Goal: Transaction & Acquisition: Purchase product/service

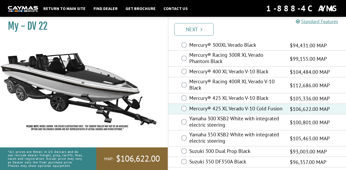
scroll to position [39, 0]
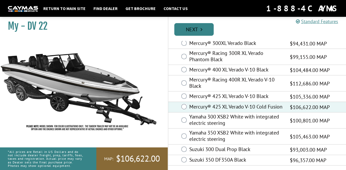
click at [194, 28] on link "Next" at bounding box center [193, 29] width 39 height 13
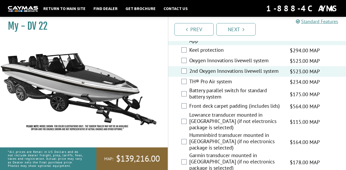
scroll to position [768, 0]
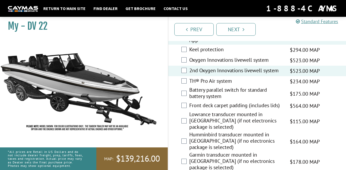
click at [187, 101] on div "Front deck carpet padding (includes lids) $564.00 MAP $666.00 MSRP" at bounding box center [257, 106] width 178 height 10
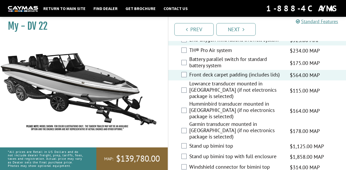
scroll to position [799, 0]
click at [186, 100] on div "Humminbird transducer mounted in hull (if no electronics package is selected) $…" at bounding box center [257, 110] width 178 height 20
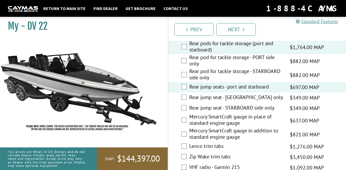
scroll to position [1025, 0]
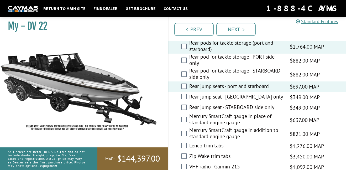
click at [187, 151] on div "Zip Wake trim tabs $3,450.00 MAP $4,073.00 MSRP" at bounding box center [257, 156] width 178 height 10
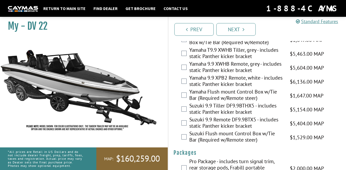
scroll to position [1510, 0]
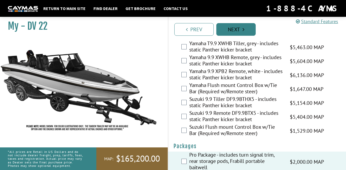
click at [236, 23] on link "Next" at bounding box center [235, 29] width 39 height 13
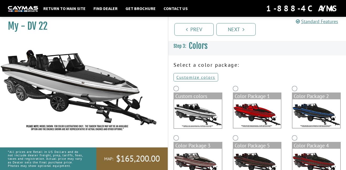
scroll to position [2, 0]
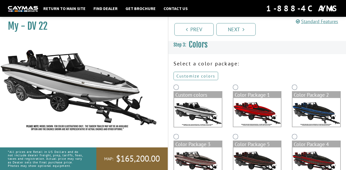
click at [216, 75] on link "Customize colors" at bounding box center [195, 76] width 45 height 8
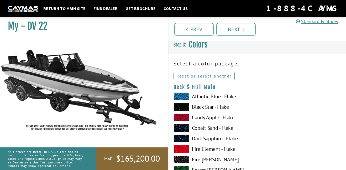
click at [152, 76] on img at bounding box center [78, 87] width 157 height 96
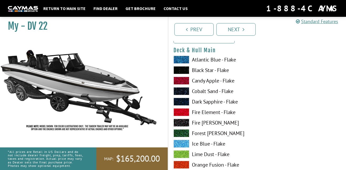
scroll to position [41, 0]
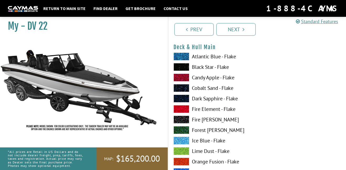
click at [187, 132] on span at bounding box center [181, 130] width 16 height 8
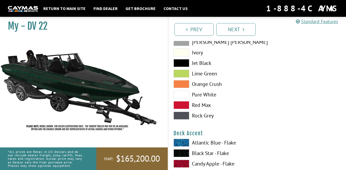
scroll to position [275, 0]
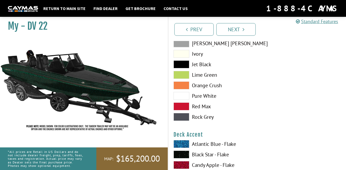
click at [181, 67] on span at bounding box center [181, 64] width 16 height 8
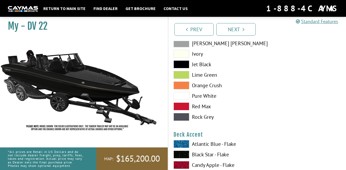
click at [183, 78] on span at bounding box center [181, 75] width 16 height 8
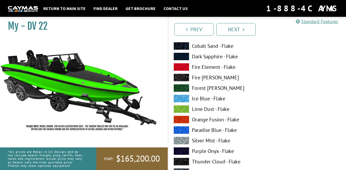
scroll to position [411, 0]
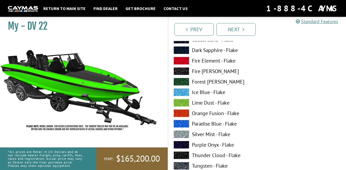
click at [182, 79] on span at bounding box center [181, 82] width 16 height 8
click at [182, 70] on span at bounding box center [181, 71] width 16 height 8
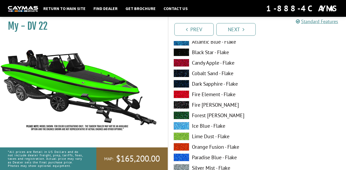
scroll to position [66, 0]
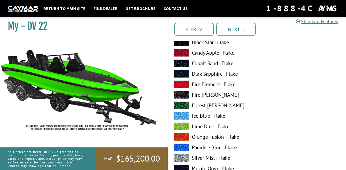
click at [186, 108] on span at bounding box center [181, 105] width 16 height 8
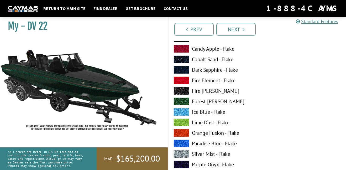
scroll to position [71, 0]
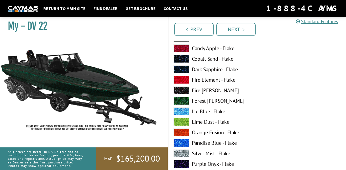
click at [177, 88] on span at bounding box center [181, 90] width 16 height 8
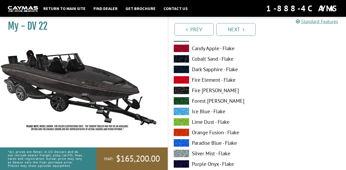
click at [178, 59] on span at bounding box center [181, 59] width 16 height 8
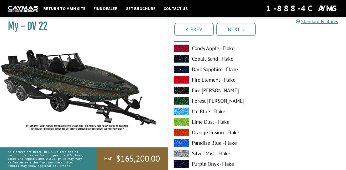
click at [183, 90] on span at bounding box center [181, 90] width 16 height 8
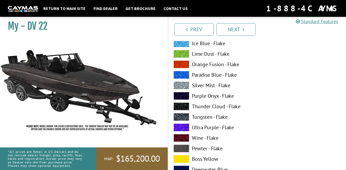
scroll to position [140, 0]
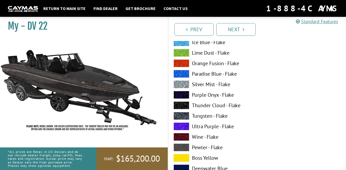
click at [183, 104] on span at bounding box center [181, 105] width 16 height 8
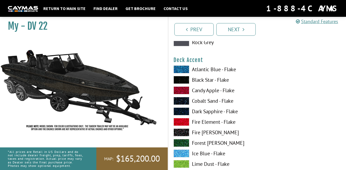
scroll to position [349, 0]
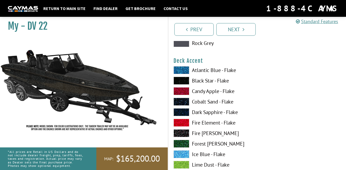
click at [177, 87] on span at bounding box center [181, 91] width 16 height 8
click at [183, 123] on span at bounding box center [181, 123] width 16 height 8
click at [184, 91] on span at bounding box center [181, 91] width 16 height 8
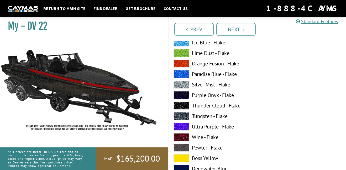
scroll to position [458, 0]
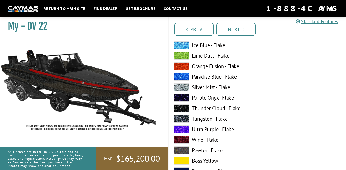
click at [183, 78] on span at bounding box center [181, 77] width 16 height 8
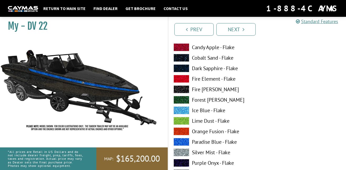
click at [181, 80] on span at bounding box center [181, 79] width 16 height 8
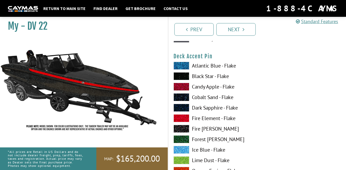
scroll to position [676, 0]
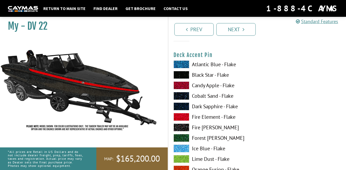
click at [183, 117] on span at bounding box center [181, 117] width 16 height 8
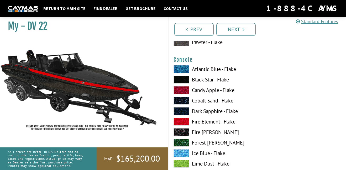
scroll to position [886, 0]
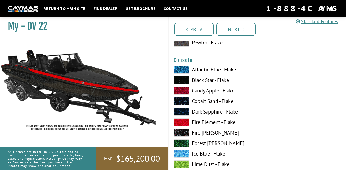
click at [183, 121] on span at bounding box center [181, 122] width 16 height 8
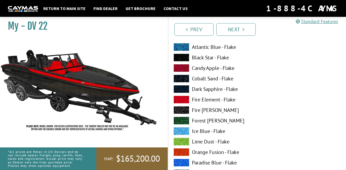
scroll to position [910, 0]
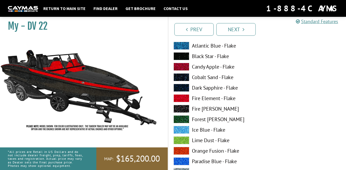
click at [181, 56] on span at bounding box center [181, 56] width 16 height 8
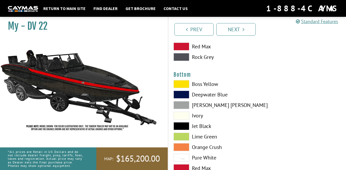
scroll to position [1193, 0]
click at [183, 84] on span at bounding box center [181, 84] width 16 height 8
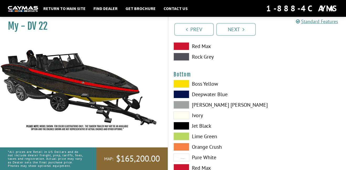
click at [185, 97] on span at bounding box center [181, 94] width 16 height 8
click at [183, 124] on span at bounding box center [181, 126] width 16 height 8
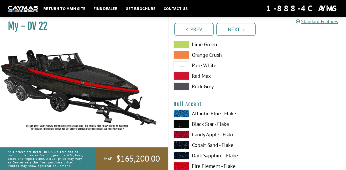
scroll to position [1286, 0]
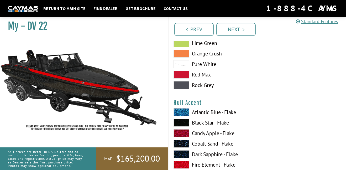
click at [181, 114] on span at bounding box center [181, 112] width 16 height 8
click at [181, 126] on span at bounding box center [181, 123] width 16 height 8
click at [186, 163] on span at bounding box center [181, 165] width 16 height 8
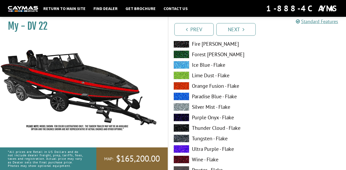
scroll to position [1420, 0]
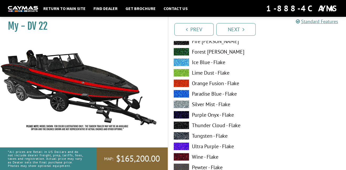
click at [294, 119] on div "Atlantic Blue - Flake Black Star - Flake Candy Apple - Flake Cobalt Sand - Flak…" at bounding box center [257, 126] width 178 height 304
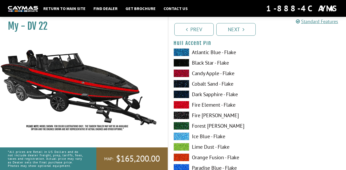
scroll to position [1667, 0]
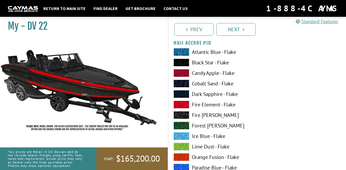
click at [196, 104] on label "Fire Element - Flake" at bounding box center [212, 105] width 78 height 8
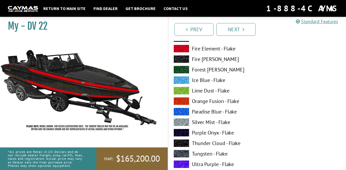
scroll to position [1941, 0]
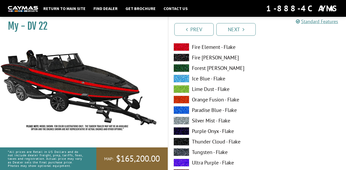
click at [184, 48] on span at bounding box center [181, 47] width 16 height 8
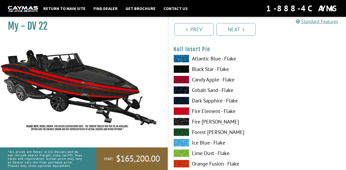
scroll to position [2200, 0]
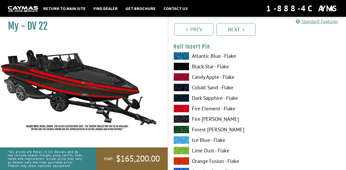
click at [183, 109] on span at bounding box center [181, 108] width 16 height 8
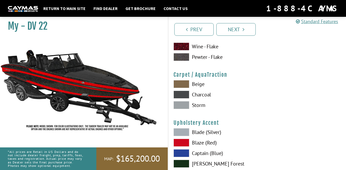
scroll to position [2391, 0]
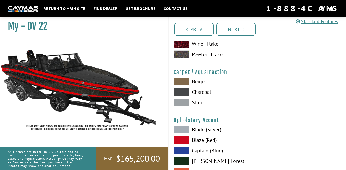
click at [183, 91] on span at bounding box center [181, 92] width 16 height 8
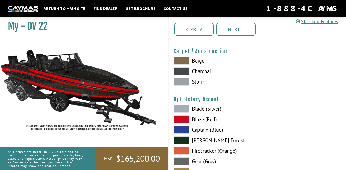
scroll to position [2411, 0]
click at [180, 84] on span at bounding box center [181, 82] width 16 height 8
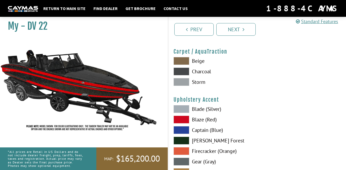
click at [185, 72] on span at bounding box center [181, 71] width 16 height 8
click at [182, 65] on span at bounding box center [181, 61] width 16 height 8
click at [182, 72] on span at bounding box center [181, 71] width 16 height 8
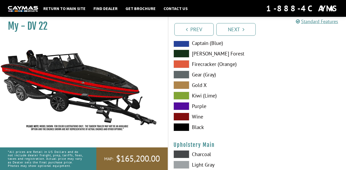
scroll to position [2499, 0]
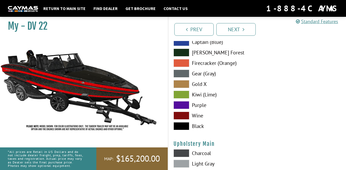
click at [185, 93] on span at bounding box center [181, 95] width 16 height 8
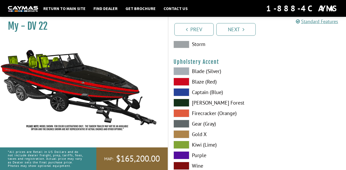
scroll to position [2445, 0]
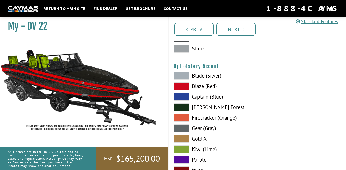
click at [182, 81] on div "Blade (Silver) Blaze (Red) Captain (Blue) Zander Forest Firecracker (Orange)" at bounding box center [212, 129] width 89 height 115
click at [184, 77] on span at bounding box center [181, 76] width 16 height 8
click at [183, 83] on span at bounding box center [181, 86] width 16 height 8
click at [183, 95] on span at bounding box center [181, 97] width 16 height 8
click at [183, 86] on span at bounding box center [181, 86] width 16 height 8
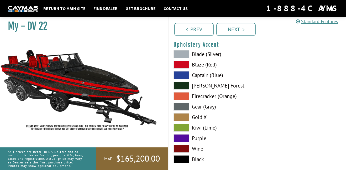
scroll to position [2466, 0]
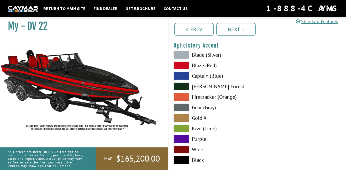
click at [181, 81] on div "Blade (Silver) Blaze (Red) Captain (Blue) Zander Forest Firecracker (Orange)" at bounding box center [212, 108] width 89 height 115
click at [181, 82] on span at bounding box center [181, 86] width 16 height 8
click at [181, 88] on span at bounding box center [181, 86] width 16 height 8
click at [181, 151] on span at bounding box center [181, 149] width 16 height 8
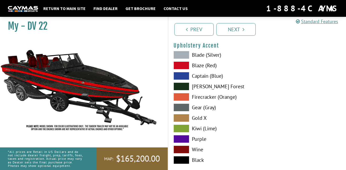
click at [183, 164] on span at bounding box center [181, 160] width 16 height 8
click at [180, 156] on span at bounding box center [181, 160] width 16 height 8
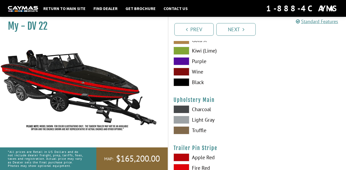
scroll to position [2544, 0]
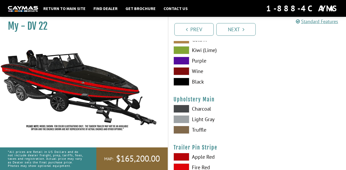
click at [180, 109] on span at bounding box center [181, 109] width 16 height 8
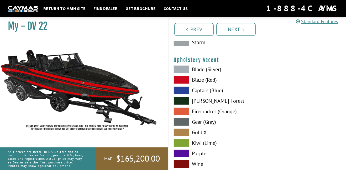
scroll to position [2442, 0]
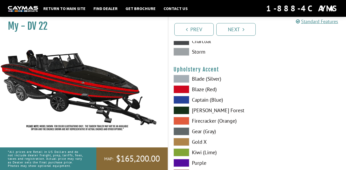
click at [184, 109] on span at bounding box center [181, 110] width 16 height 8
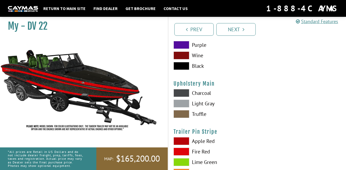
scroll to position [2563, 0]
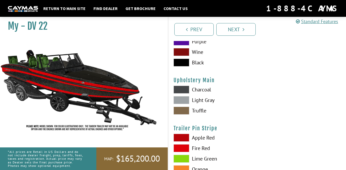
click at [182, 88] on span at bounding box center [181, 90] width 16 height 8
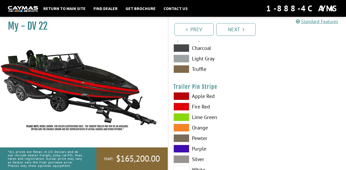
scroll to position [2615, 0]
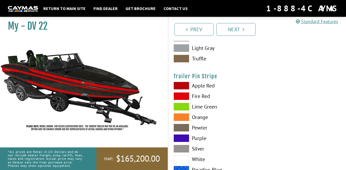
click at [185, 86] on span at bounding box center [181, 86] width 16 height 8
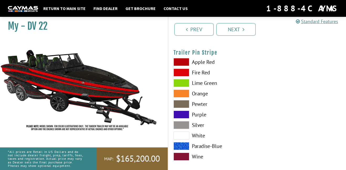
scroll to position [2645, 0]
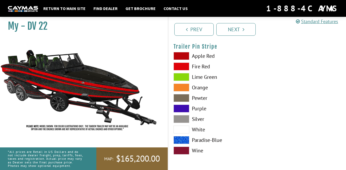
click at [181, 140] on span at bounding box center [181, 140] width 16 height 8
click at [178, 57] on span at bounding box center [181, 56] width 16 height 8
click at [179, 63] on span at bounding box center [181, 66] width 16 height 8
click at [230, 28] on link "Next" at bounding box center [235, 29] width 39 height 13
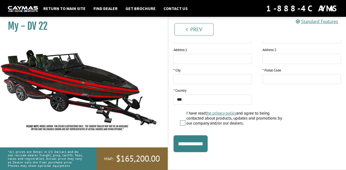
scroll to position [0, 0]
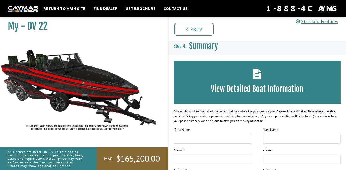
click at [118, 84] on img at bounding box center [78, 87] width 157 height 96
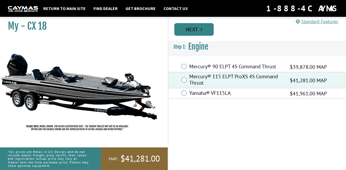
click at [198, 27] on link "Next" at bounding box center [193, 29] width 39 height 13
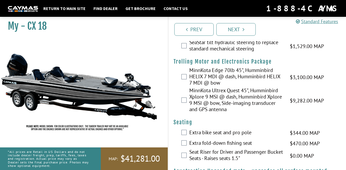
scroll to position [31, 0]
click at [209, 104] on label "MinnKota Ultrex Quest 45", Humminbird Xplore 9 MSI @ dash, Humminbird Xplore 9 …" at bounding box center [236, 100] width 94 height 27
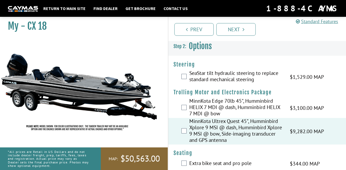
scroll to position [0, 0]
click at [204, 79] on label "SeaStar tilt hydraulic steering to replace standard mechanical steering" at bounding box center [236, 77] width 94 height 14
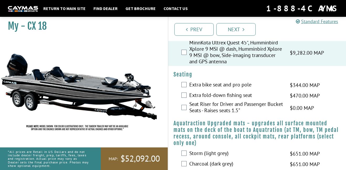
scroll to position [83, 0]
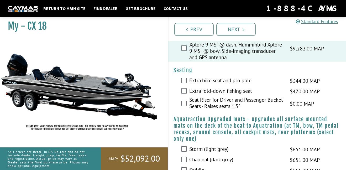
click at [204, 92] on label "Extra fold-down fishing seat" at bounding box center [236, 92] width 94 height 8
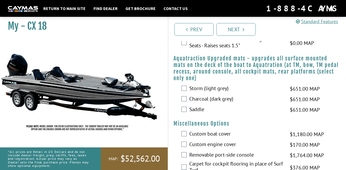
scroll to position [144, 0]
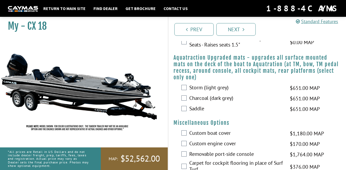
click at [196, 85] on label "Storm (light grey)" at bounding box center [236, 88] width 94 height 8
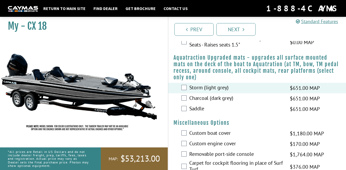
click at [196, 95] on label "Charcoal (dark grey)" at bounding box center [236, 99] width 94 height 8
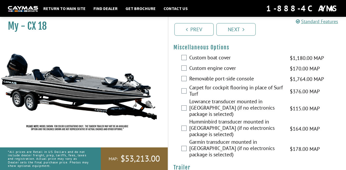
scroll to position [220, 0]
click at [190, 76] on label "Removable port-side console" at bounding box center [236, 79] width 94 height 8
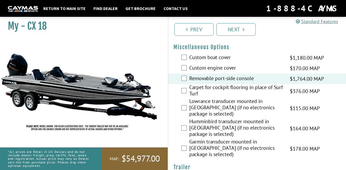
scroll to position [266, 0]
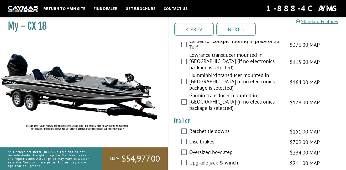
click at [199, 138] on label "Disc brakes" at bounding box center [236, 142] width 94 height 8
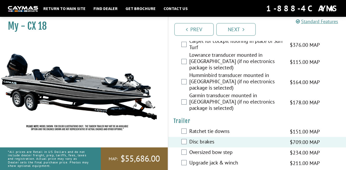
click at [205, 128] on label "Ratchet tie downs" at bounding box center [236, 132] width 94 height 8
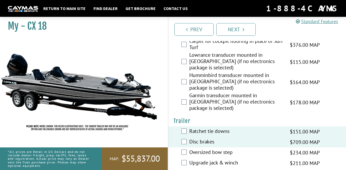
click at [207, 149] on label "Oversized bow step" at bounding box center [236, 153] width 94 height 8
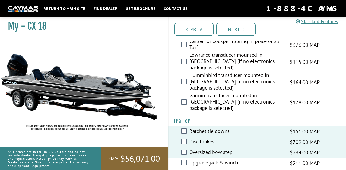
click at [208, 159] on label "Upgrade jack & winch" at bounding box center [236, 163] width 94 height 8
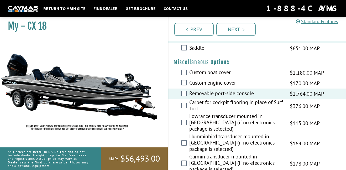
scroll to position [205, 0]
click at [211, 83] on label "Custom engine cover" at bounding box center [236, 83] width 94 height 8
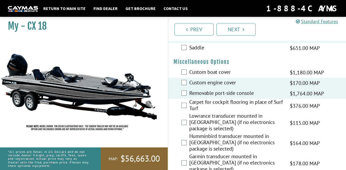
click at [209, 74] on label "Custom boat cover" at bounding box center [236, 73] width 94 height 8
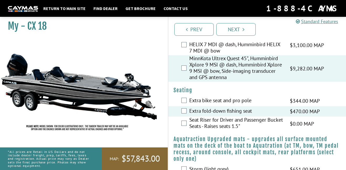
scroll to position [63, 0]
click at [223, 121] on label "Seat Riser for Driver and Passenger Bucket Seats - Raises seats 1.5"" at bounding box center [236, 124] width 94 height 14
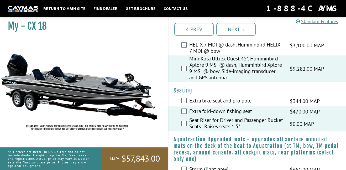
click at [223, 120] on label "Seat Riser for Driver and Passenger Bucket Seats - Raises seats 1.5"" at bounding box center [236, 124] width 94 height 14
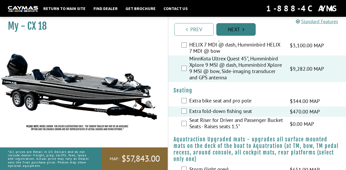
click at [229, 32] on link "Next" at bounding box center [235, 29] width 39 height 13
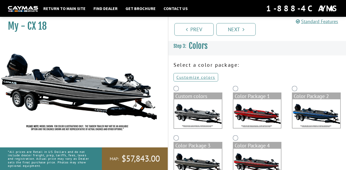
scroll to position [0, 0]
click at [210, 78] on link "Customize colors" at bounding box center [195, 77] width 45 height 8
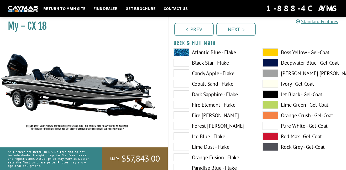
scroll to position [46, 0]
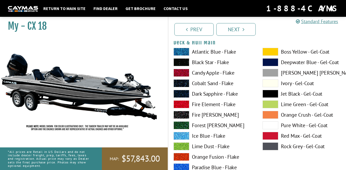
click at [181, 127] on span at bounding box center [181, 125] width 16 height 8
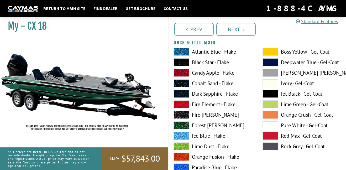
click at [184, 59] on span at bounding box center [181, 62] width 16 height 8
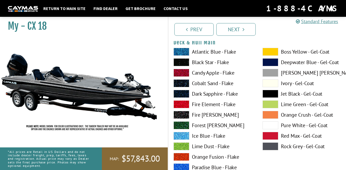
click at [276, 97] on span at bounding box center [270, 94] width 16 height 8
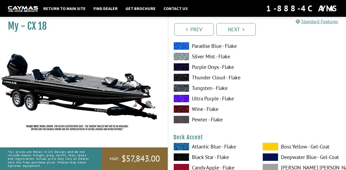
scroll to position [173, 0]
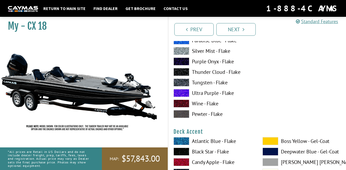
click at [183, 153] on span at bounding box center [181, 152] width 16 height 8
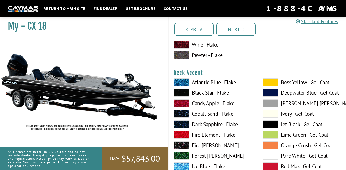
scroll to position [243, 0]
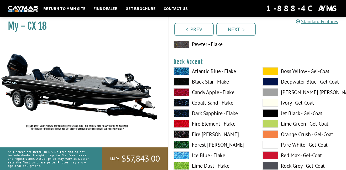
click at [270, 114] on span at bounding box center [270, 113] width 16 height 8
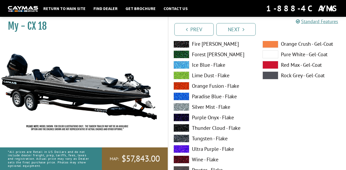
scroll to position [344, 0]
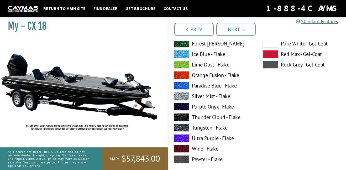
click at [180, 115] on span at bounding box center [181, 117] width 16 height 8
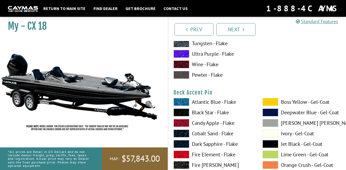
scroll to position [430, 0]
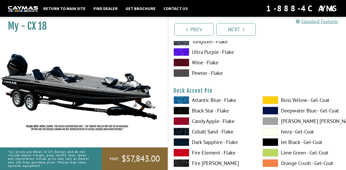
click at [198, 107] on label "Black Star - Flake" at bounding box center [212, 111] width 78 height 8
click at [285, 143] on label "Jet Black - Gel-Coat" at bounding box center [301, 142] width 78 height 8
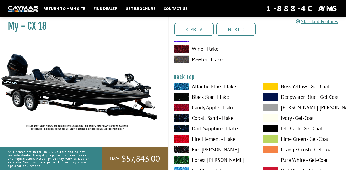
scroll to position [669, 0]
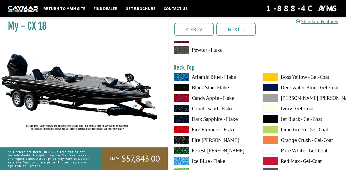
click at [187, 85] on span at bounding box center [181, 87] width 16 height 8
click at [276, 118] on span at bounding box center [270, 119] width 16 height 8
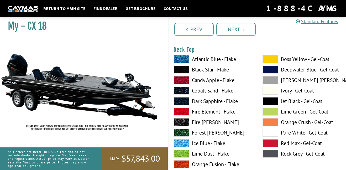
scroll to position [688, 0]
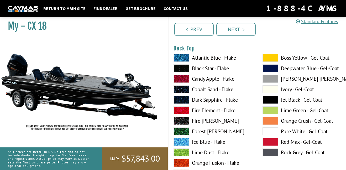
click at [221, 66] on label "Black Star - Flake" at bounding box center [212, 68] width 78 height 8
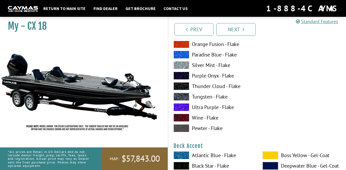
scroll to position [180, 0]
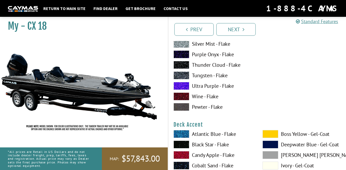
click at [190, 145] on label "Black Star - Flake" at bounding box center [212, 144] width 78 height 8
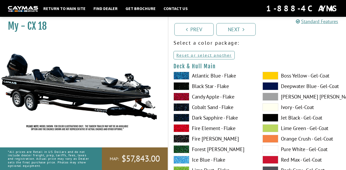
scroll to position [21, 0]
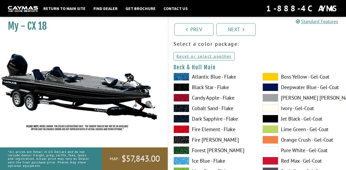
click at [206, 88] on label "Black Star - Flake" at bounding box center [212, 87] width 78 height 8
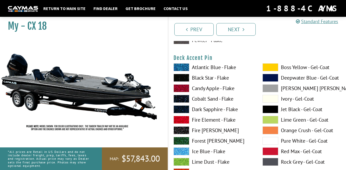
scroll to position [450, 0]
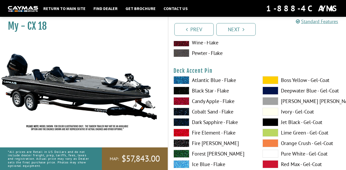
click at [199, 92] on label "Black Star - Flake" at bounding box center [212, 91] width 78 height 8
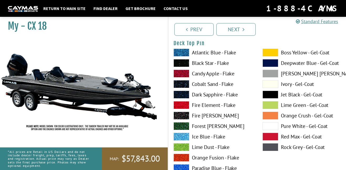
scroll to position [910, 0]
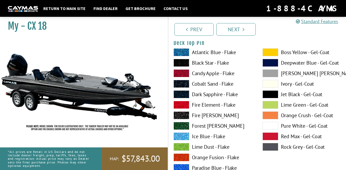
click at [192, 61] on label "Black Star - Flake" at bounding box center [212, 63] width 78 height 8
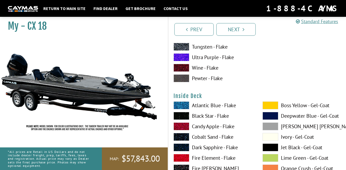
scroll to position [1076, 0]
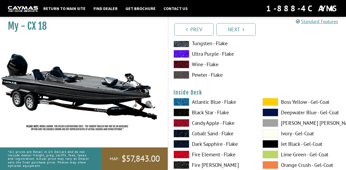
click at [201, 109] on label "Black Star - Flake" at bounding box center [212, 112] width 78 height 8
